Goal: Complete application form

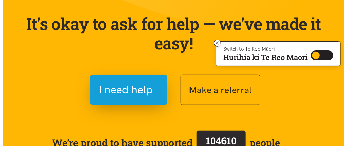
scroll to position [66, 0]
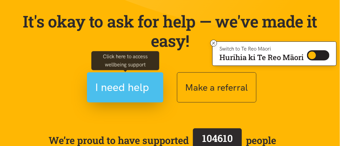
click at [123, 88] on span "I need help" at bounding box center [123, 87] width 54 height 17
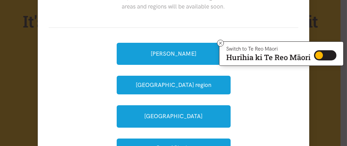
scroll to position [51, 0]
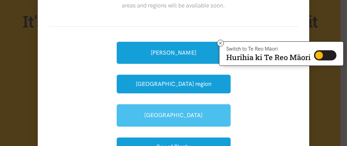
click at [181, 112] on link "[GEOGRAPHIC_DATA]" at bounding box center [174, 115] width 114 height 22
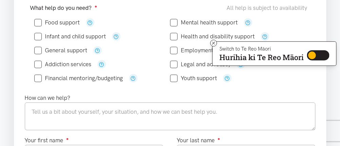
scroll to position [167, 0]
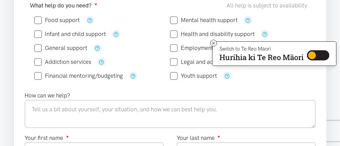
click at [172, 34] on input "Health and disability support" at bounding box center [212, 34] width 85 height 6
checkbox input "true"
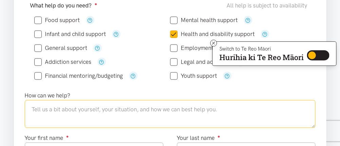
click at [36, 104] on textarea at bounding box center [170, 114] width 291 height 28
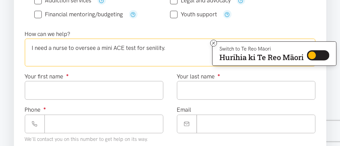
scroll to position [230, 0]
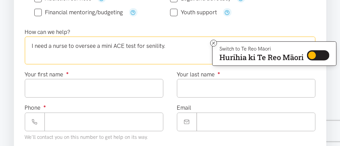
type textarea "I need a nurse to oversee a mini ACE test for senility."
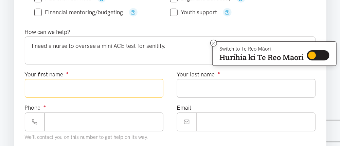
click at [34, 86] on input "Your first name ●" at bounding box center [94, 88] width 139 height 19
type input "*******"
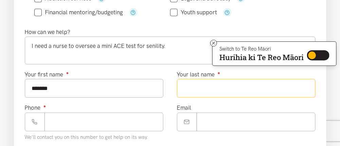
type input "*******"
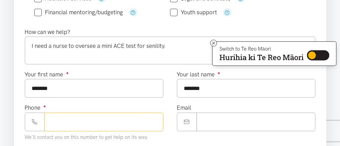
type input "**********"
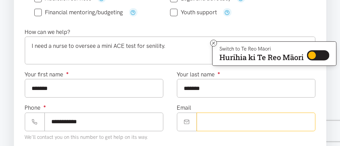
type input "**********"
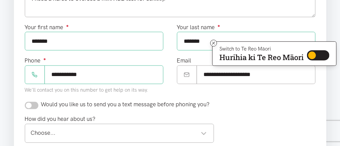
scroll to position [280, 0]
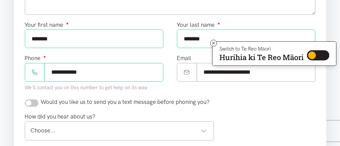
click at [29, 102] on input "checkbox" at bounding box center [32, 103] width 14 height 7
checkbox input "true"
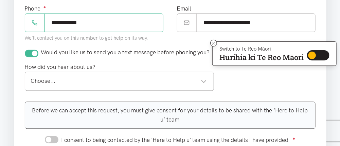
scroll to position [327, 0]
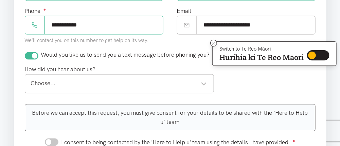
click at [36, 80] on div "Choose..." at bounding box center [119, 83] width 176 height 9
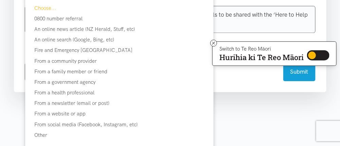
scroll to position [433, 0]
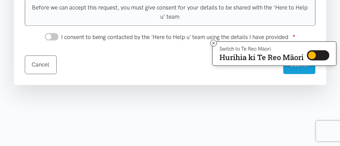
click at [53, 35] on input "I consent to being contacted by the 'Here to Help u' team using the details I h…" at bounding box center [52, 36] width 14 height 7
checkbox input "true"
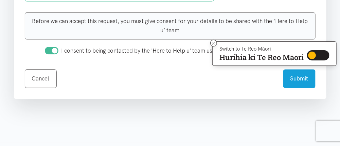
scroll to position [446, 0]
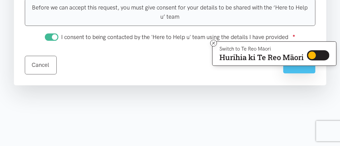
click at [300, 66] on button "Submit" at bounding box center [300, 64] width 32 height 19
click at [302, 67] on button "Submit" at bounding box center [300, 64] width 32 height 19
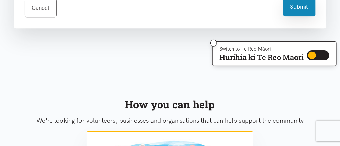
scroll to position [494, 0]
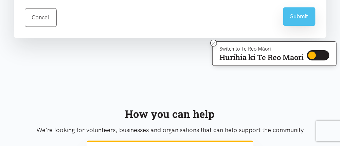
click at [306, 15] on button "Submit" at bounding box center [300, 16] width 32 height 19
click at [301, 10] on button "Submit" at bounding box center [300, 16] width 32 height 19
click at [300, 13] on button "Submit" at bounding box center [300, 16] width 32 height 19
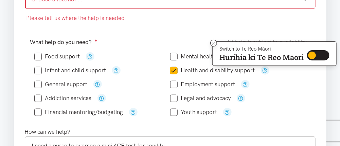
scroll to position [108, 0]
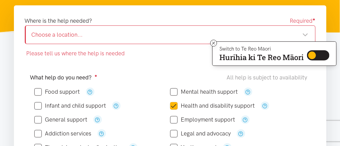
click at [42, 34] on div "Choose a location..." at bounding box center [170, 34] width 277 height 9
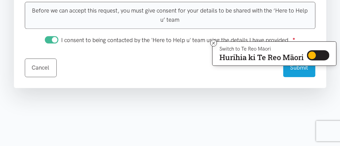
scroll to position [416, 0]
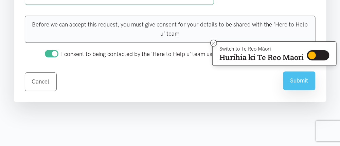
click at [298, 77] on button "Submit" at bounding box center [300, 80] width 32 height 19
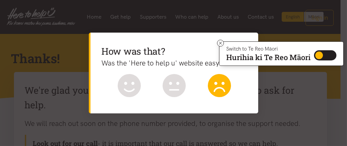
click at [216, 84] on icon at bounding box center [219, 83] width 10 height 3
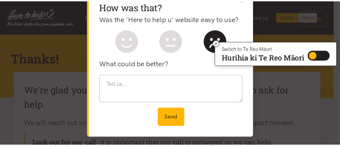
scroll to position [23, 0]
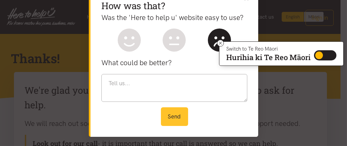
click at [162, 116] on button "Send" at bounding box center [174, 116] width 27 height 19
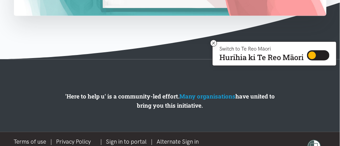
scroll to position [415, 0]
